Goal: Task Accomplishment & Management: Manage account settings

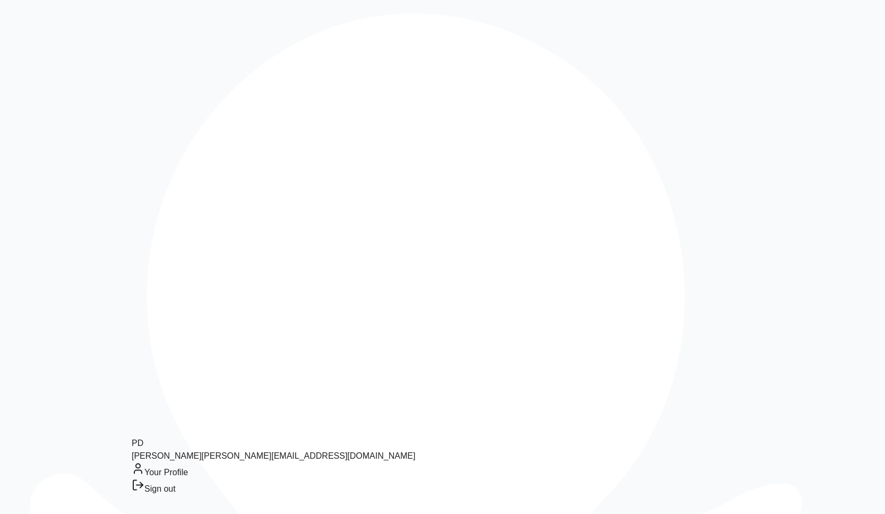
click at [177, 495] on div "Sign out" at bounding box center [274, 487] width 284 height 16
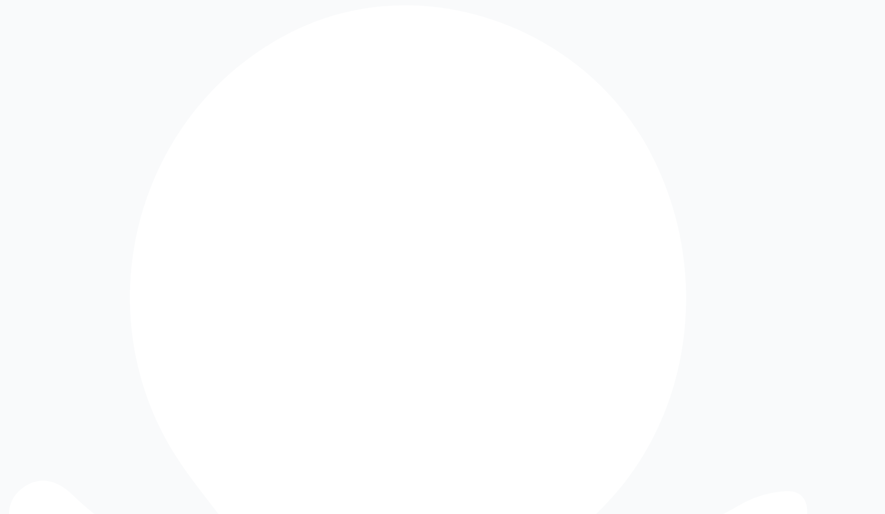
drag, startPoint x: 475, startPoint y: 199, endPoint x: 381, endPoint y: 201, distance: 94.0
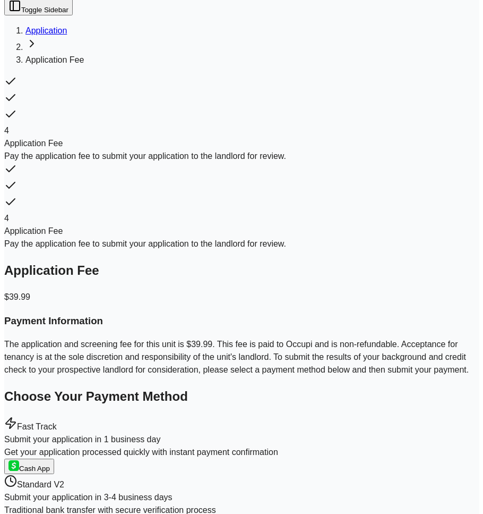
scroll to position [3, 0]
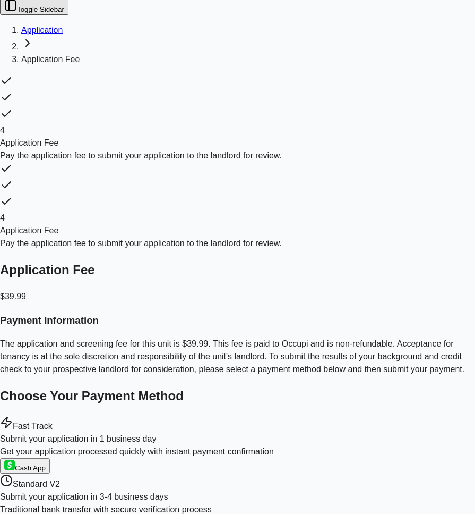
click at [19, 14] on button "Toggle Sidebar" at bounding box center [34, 6] width 69 height 18
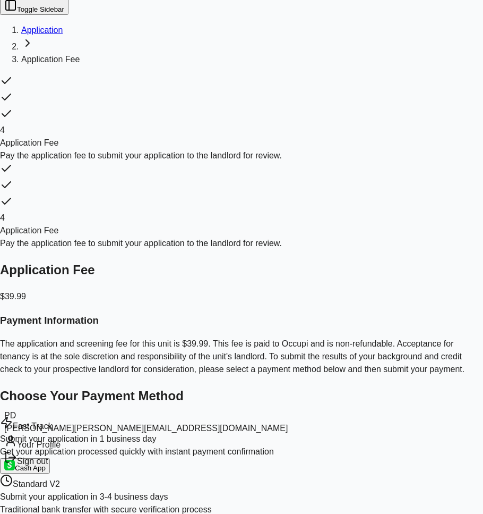
click at [75, 467] on div "Sign out" at bounding box center [146, 459] width 284 height 16
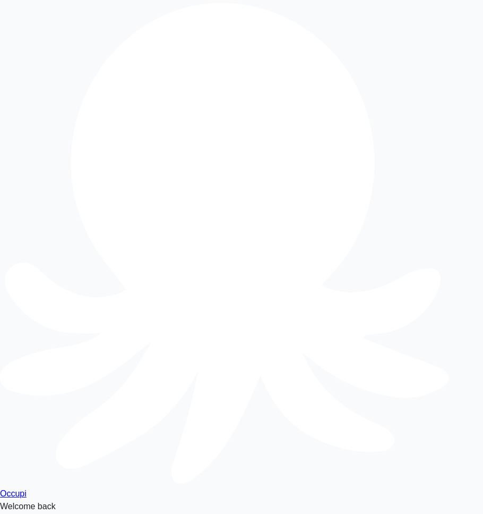
type input "**********"
